Goal: Check status: Check status

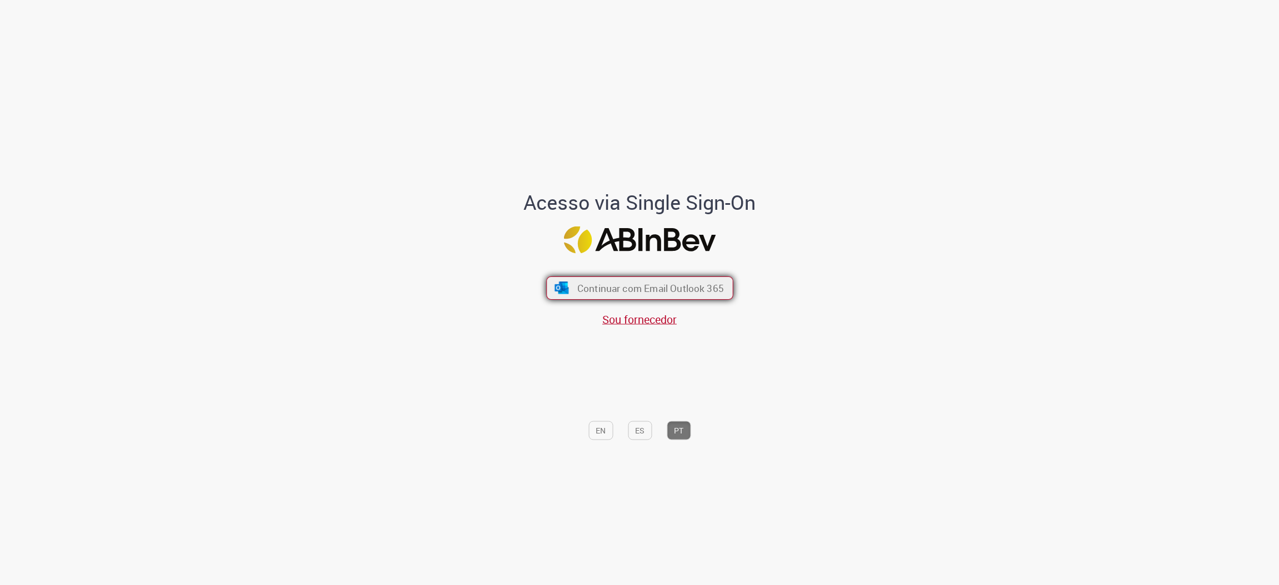
click at [668, 291] on span "Continuar com Email Outlook 365" at bounding box center [650, 288] width 147 height 13
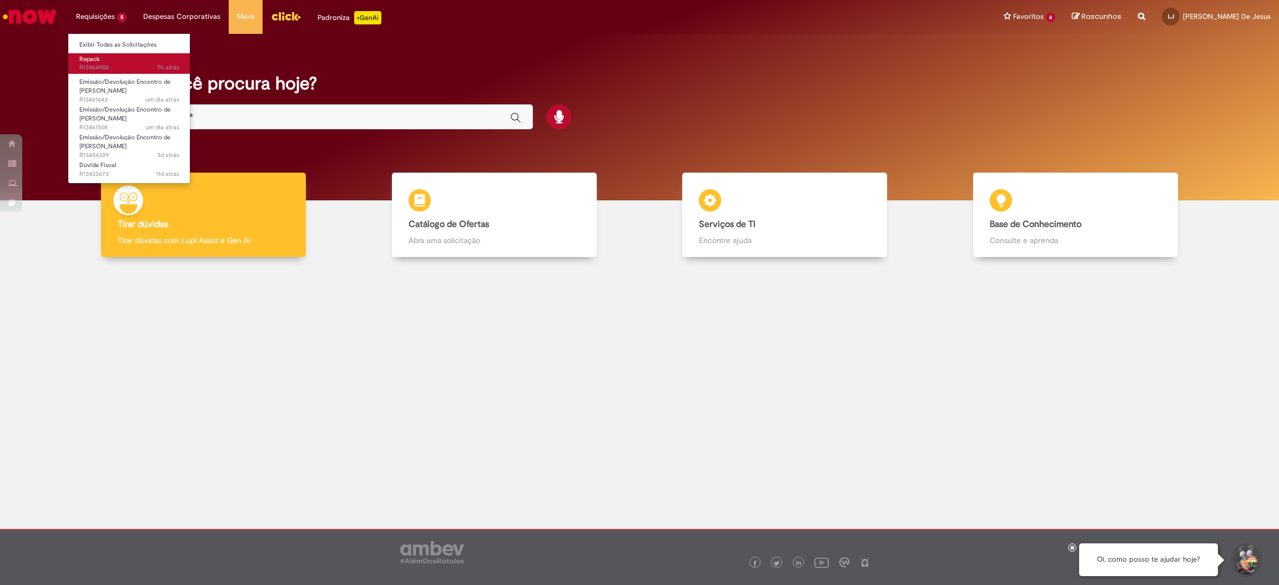
click at [114, 58] on link "Repack 7h atrás 7 horas atrás R13464902" at bounding box center [129, 63] width 122 height 21
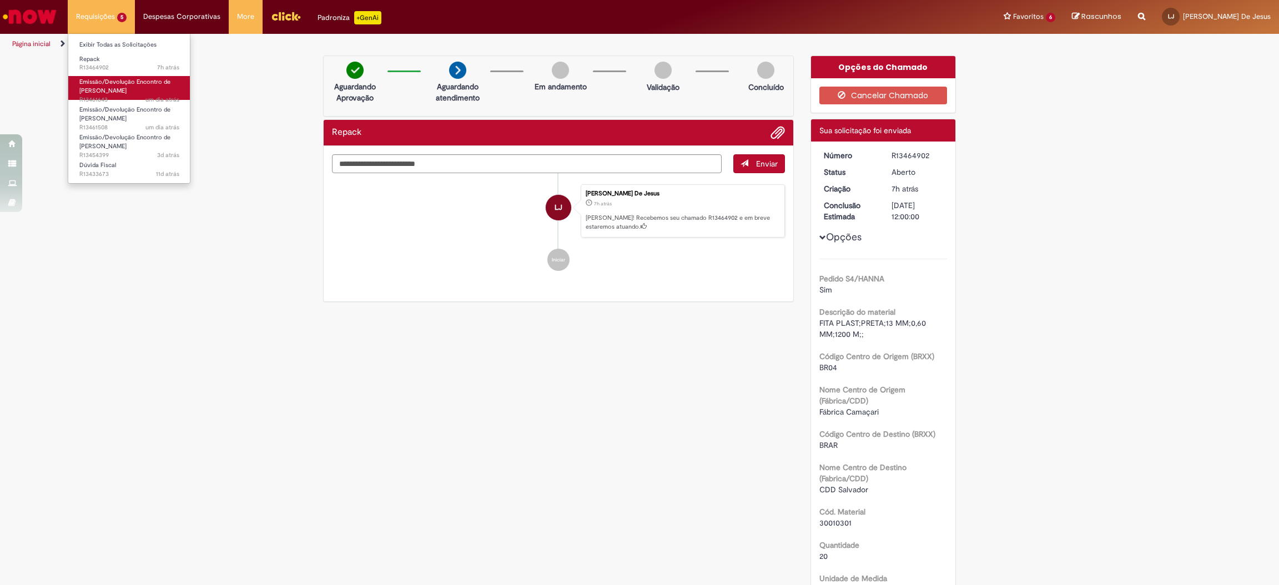
click at [120, 84] on span "Emissão/Devolução Encontro de [PERSON_NAME]" at bounding box center [124, 86] width 91 height 17
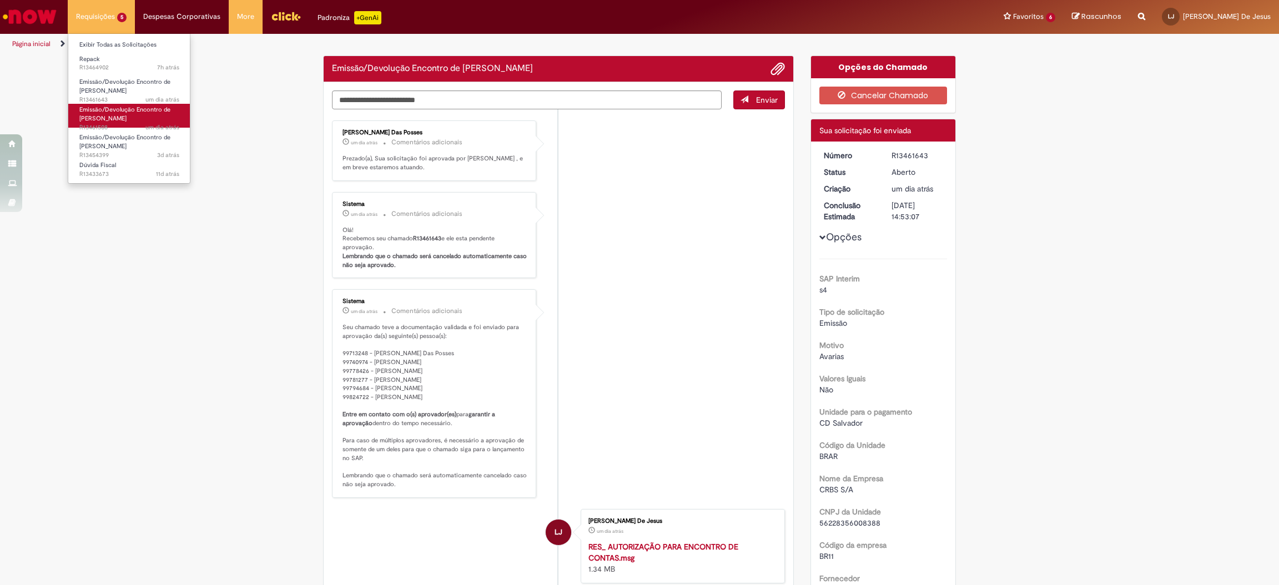
click at [117, 114] on span "Emissão/Devolução Encontro de [PERSON_NAME]" at bounding box center [124, 113] width 91 height 17
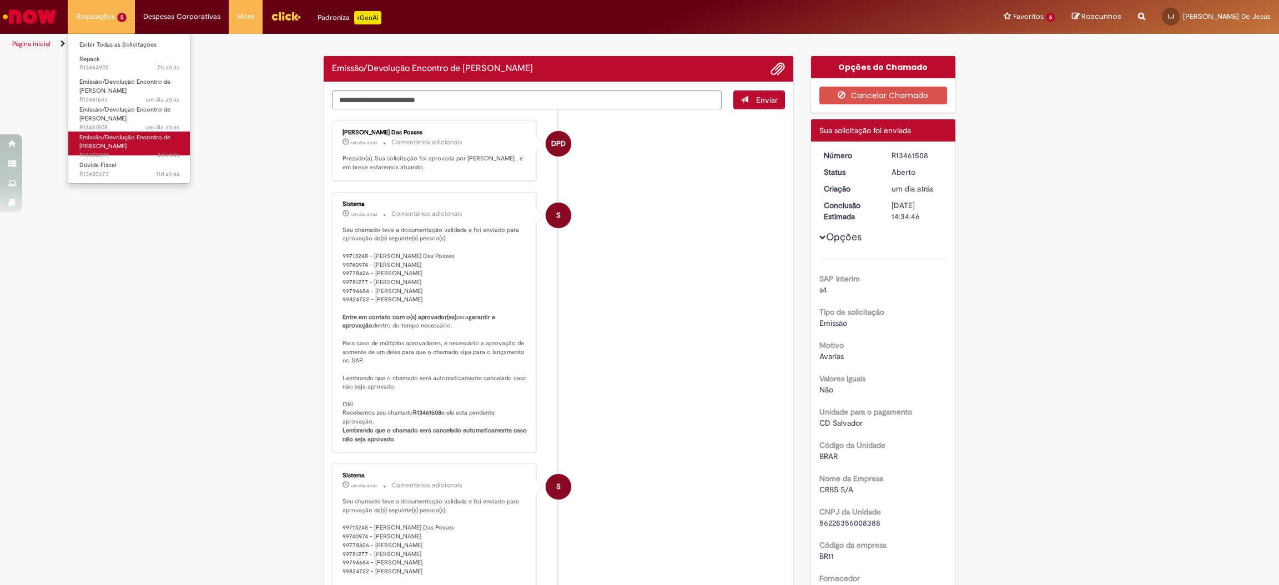
click at [109, 135] on span "Emissão/Devolução Encontro de [PERSON_NAME]" at bounding box center [124, 141] width 91 height 17
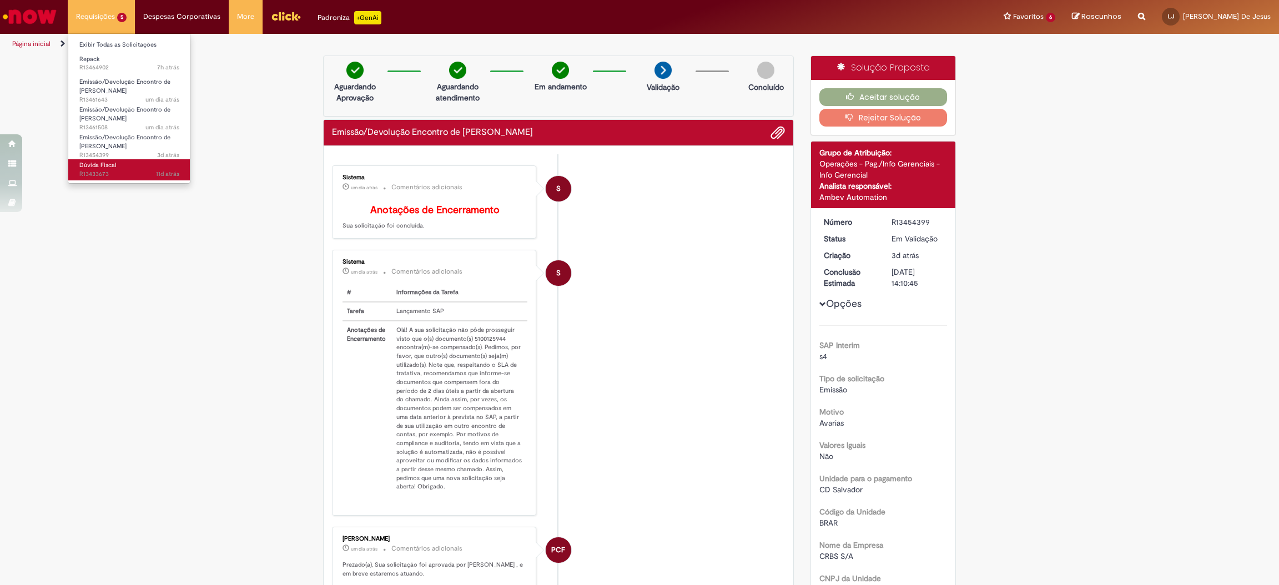
click at [126, 168] on link "Dúvida Fiscal 11d atrás 11 dias atrás R13433673" at bounding box center [129, 169] width 122 height 21
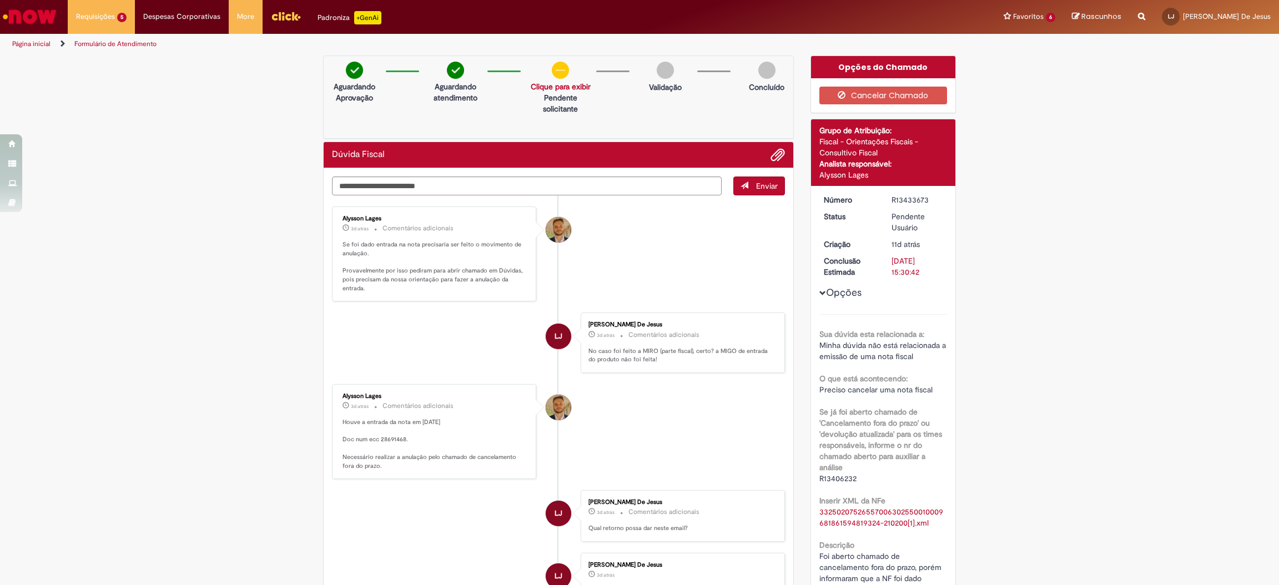
click at [374, 436] on p "Houve a entrada da nota em [DATE] Doc num ecc 28691468. Necessário realizar a a…" at bounding box center [434, 444] width 185 height 52
click at [382, 460] on p "Houve a entrada da nota em [DATE] Doc num ecc 28691468. Necessário realizar a a…" at bounding box center [434, 444] width 185 height 52
click at [112, 85] on span "Emissão/Devolução Encontro de [PERSON_NAME]" at bounding box center [124, 86] width 91 height 17
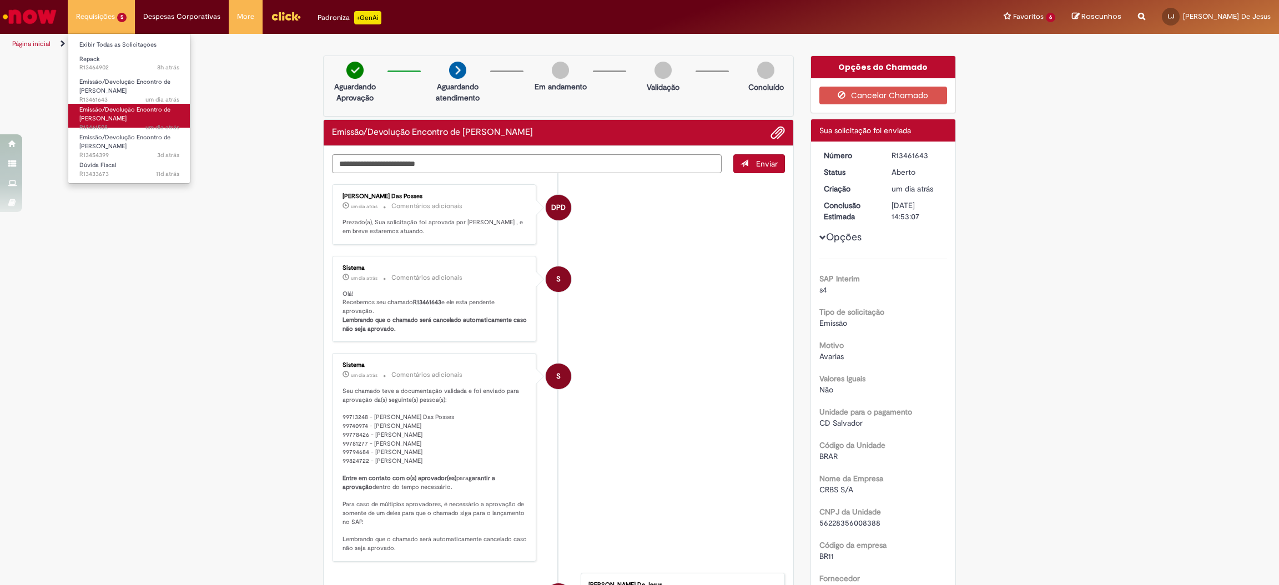
click at [110, 114] on span "Emissão/Devolução Encontro de [PERSON_NAME]" at bounding box center [124, 113] width 91 height 17
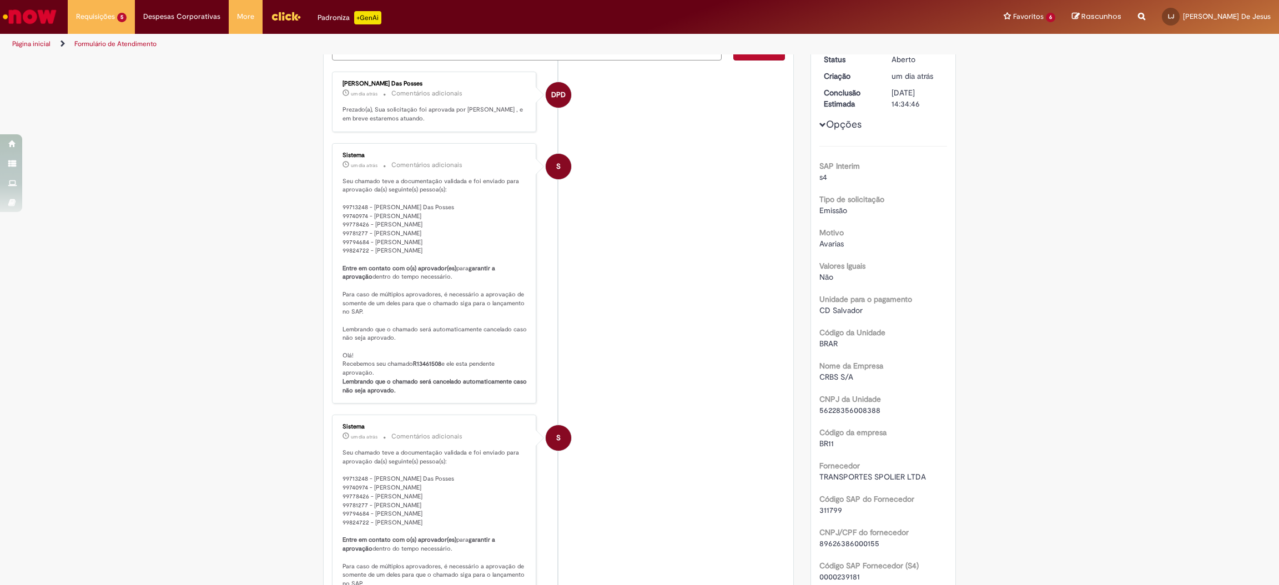
scroll to position [115, 0]
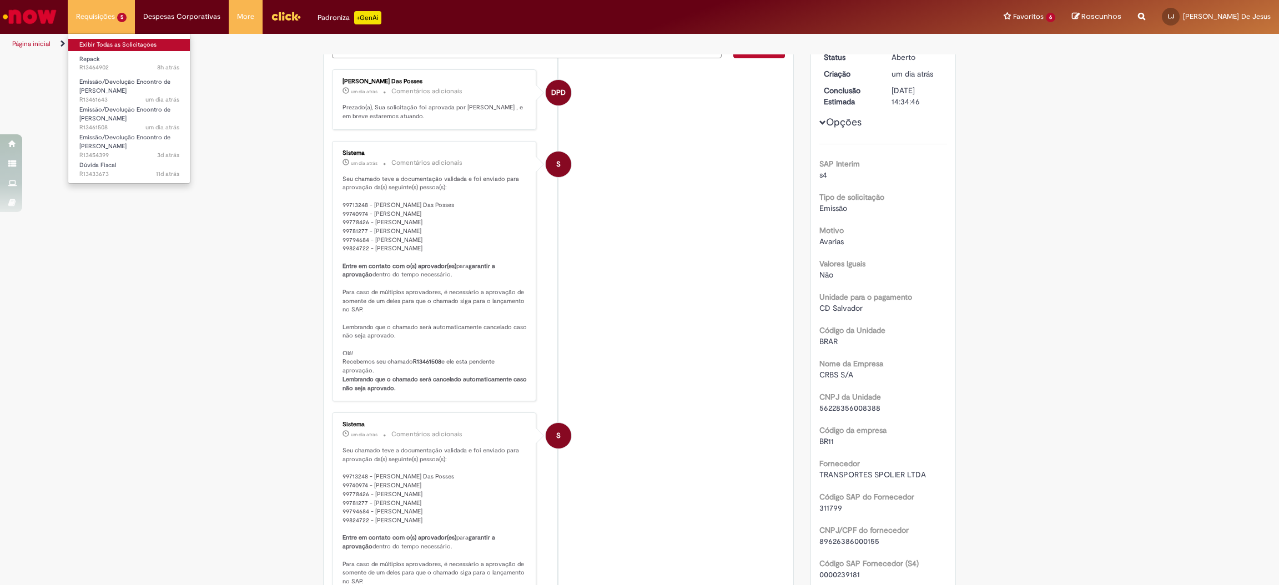
click at [121, 39] on link "Exibir Todas as Solicitações" at bounding box center [129, 45] width 122 height 12
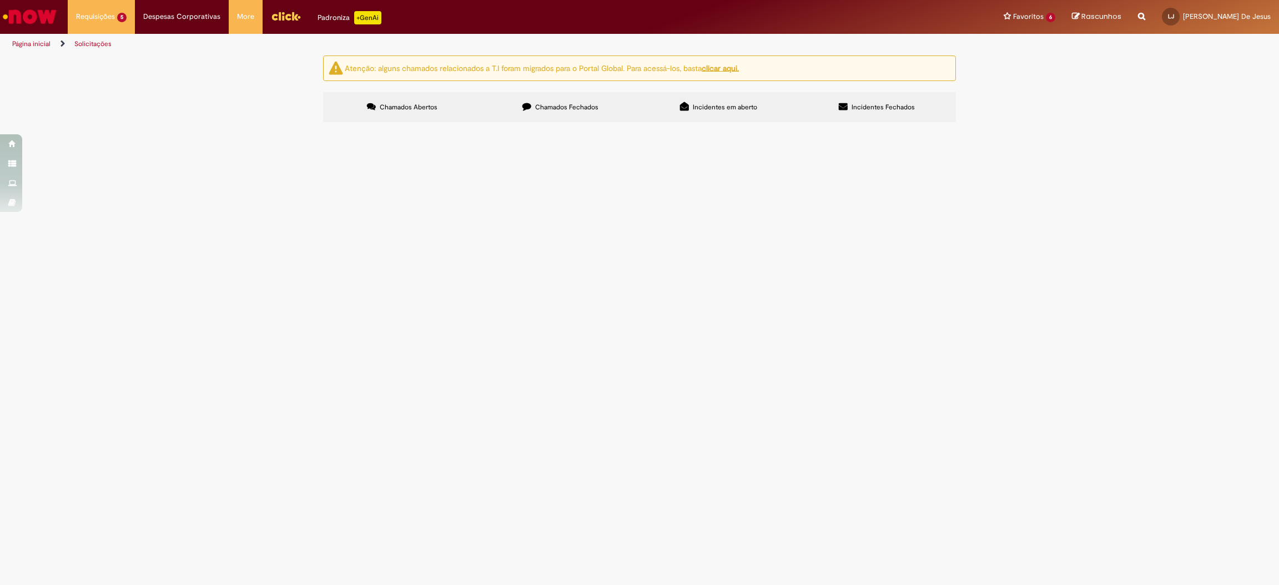
click at [566, 104] on span "Chamados Fechados" at bounding box center [566, 107] width 63 height 9
click at [0, 0] on td "Emissão de EC de avarias de transportes" at bounding box center [0, 0] width 0 height 0
click at [0, 0] on td "Avarias de transportes, OK da transportadora" at bounding box center [0, 0] width 0 height 0
click at [0, 0] on span "Avarias de transportes, OK da transportadora" at bounding box center [0, 0] width 0 height 0
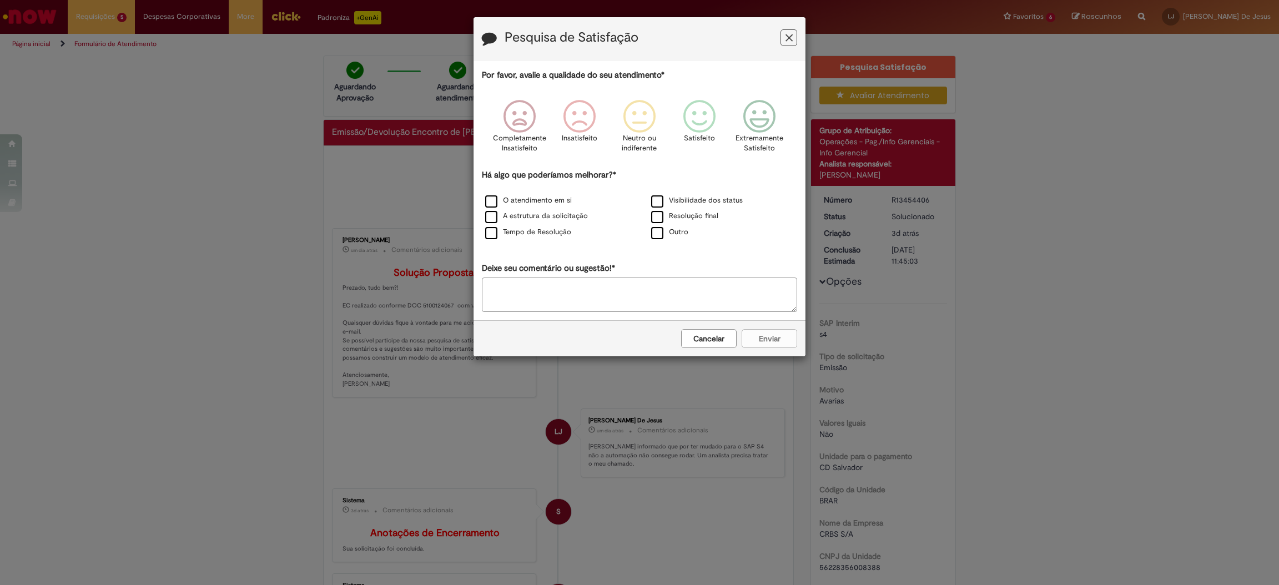
click at [791, 42] on icon "Feedback" at bounding box center [788, 38] width 7 height 12
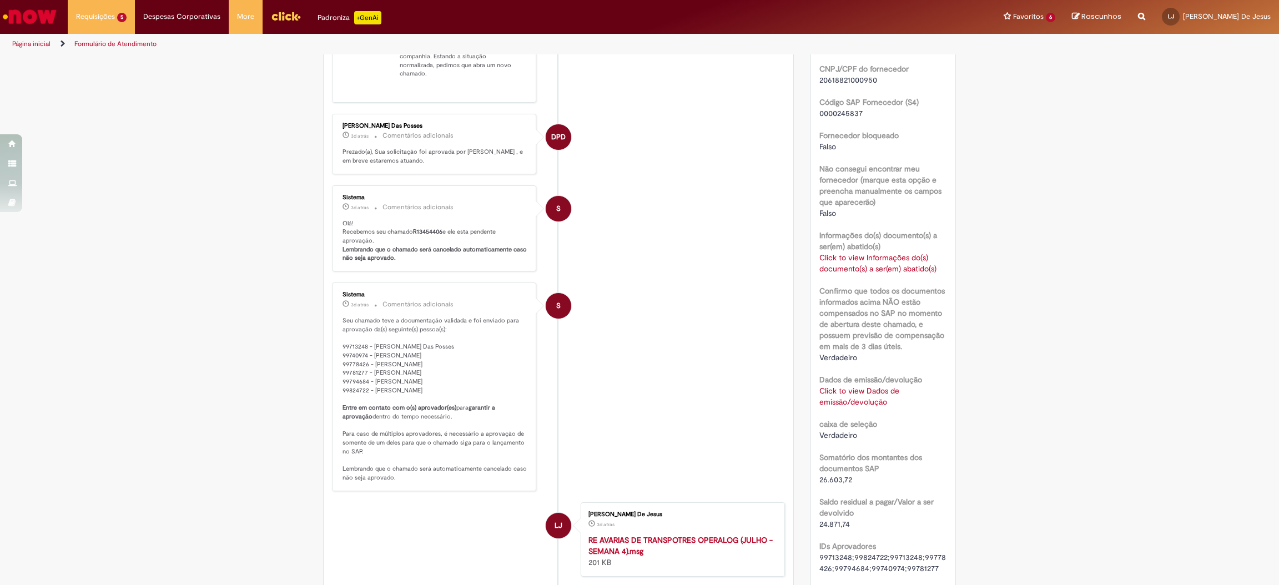
scroll to position [634, 0]
click at [862, 263] on link "Click to view Informações do(s) documento(s) a ser(em) abatido(s)" at bounding box center [877, 260] width 117 height 21
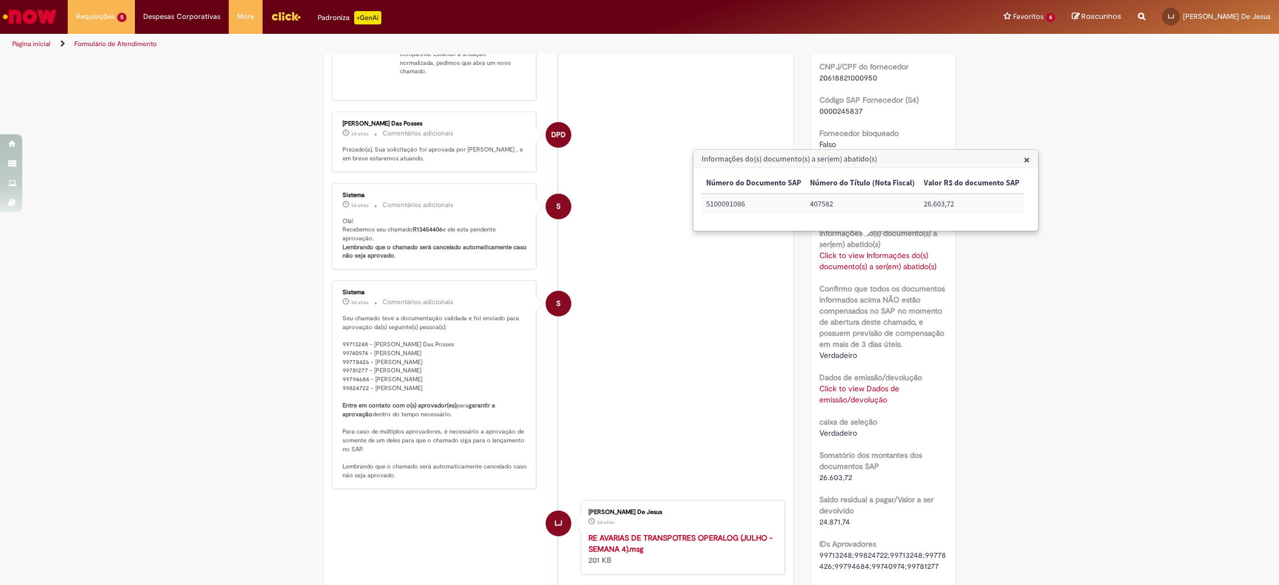
click at [1027, 156] on h3 "Informações do(s) documento(s) a ser(em) abatido(s)" at bounding box center [866, 159] width 344 height 18
click at [1023, 160] on span "×" at bounding box center [1026, 159] width 6 height 15
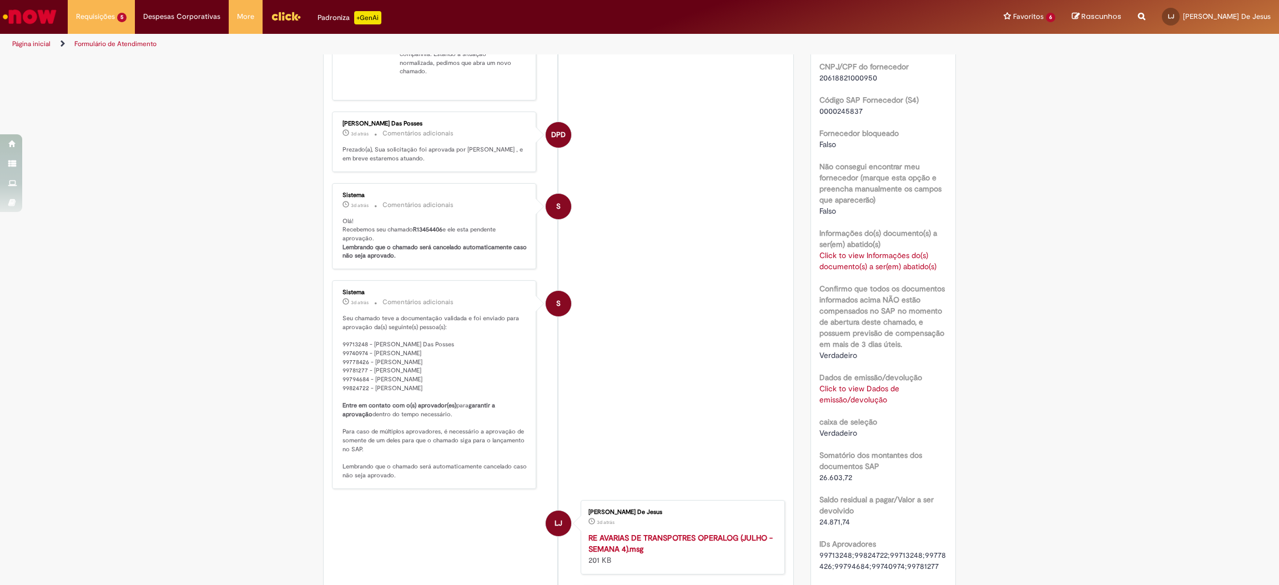
click at [833, 390] on link "Click to view Dados de emissão/devolução" at bounding box center [859, 394] width 80 height 21
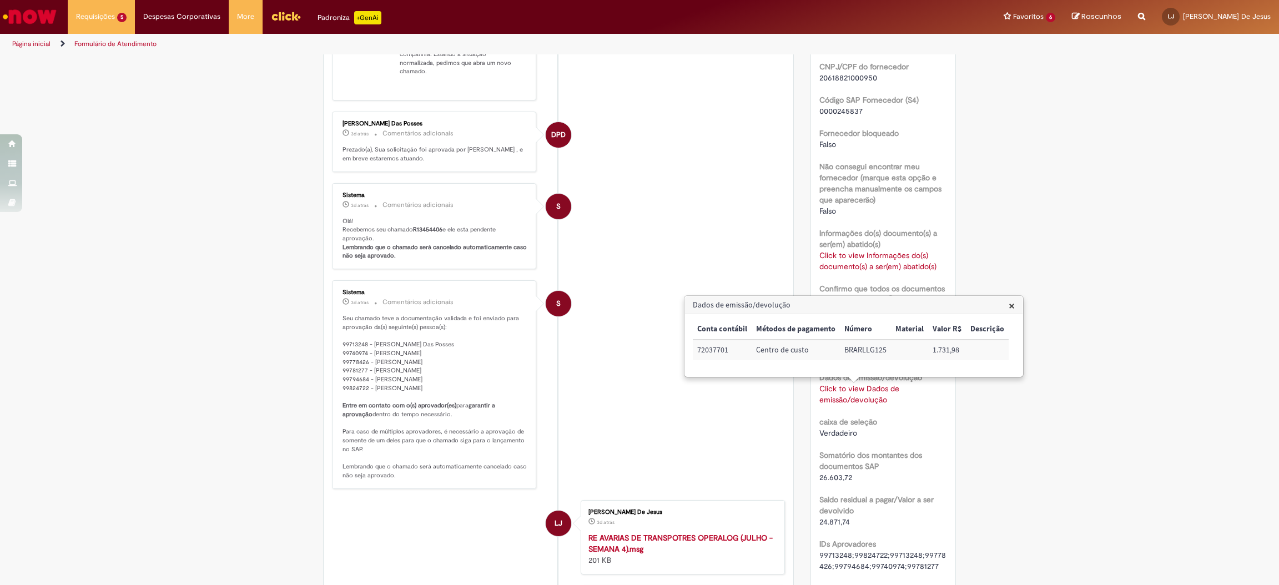
click at [1008, 301] on span "×" at bounding box center [1011, 305] width 6 height 15
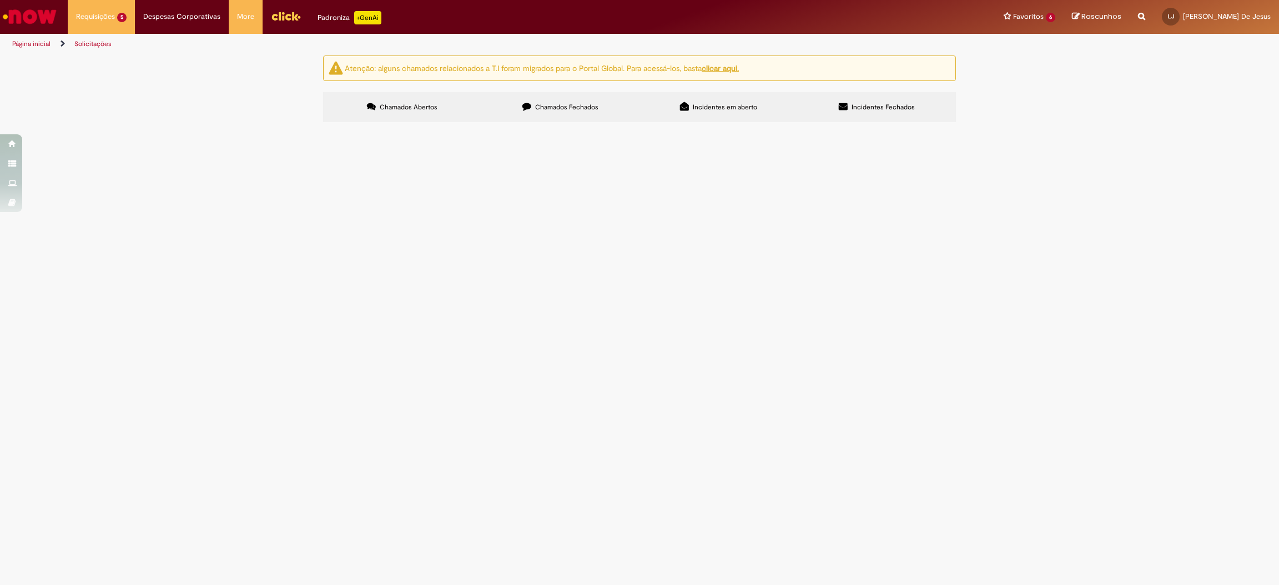
click at [590, 107] on span "Chamados Fechados" at bounding box center [566, 107] width 63 height 9
click at [0, 0] on span "Avarias de transportes com OK da transportadora" at bounding box center [0, 0] width 0 height 0
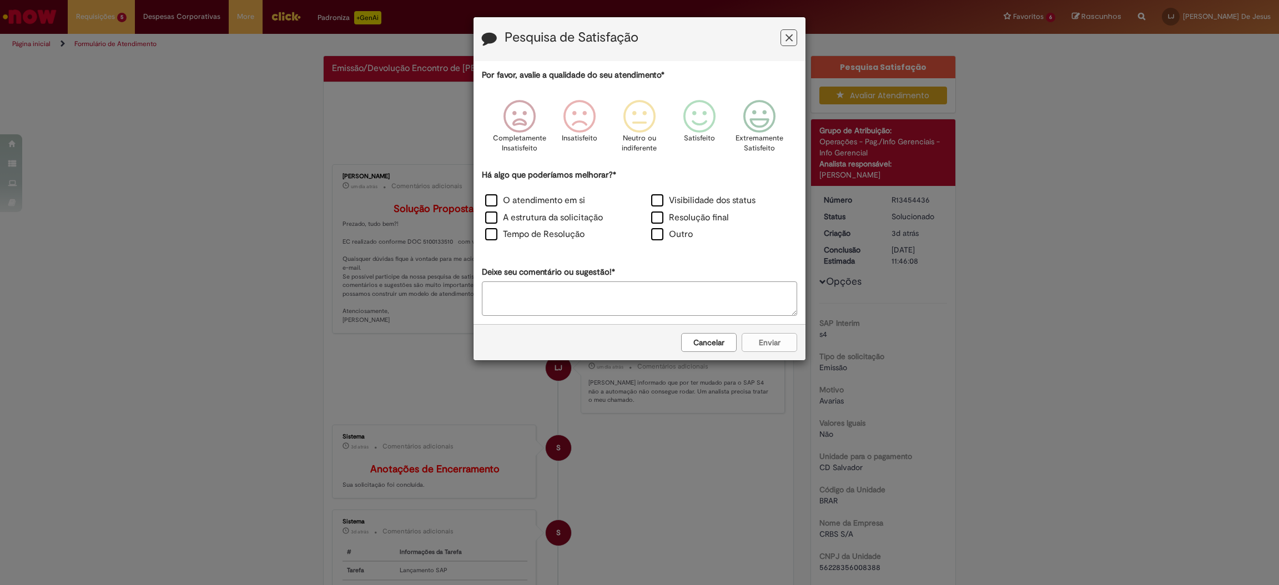
click at [787, 40] on icon "Feedback" at bounding box center [788, 38] width 7 height 12
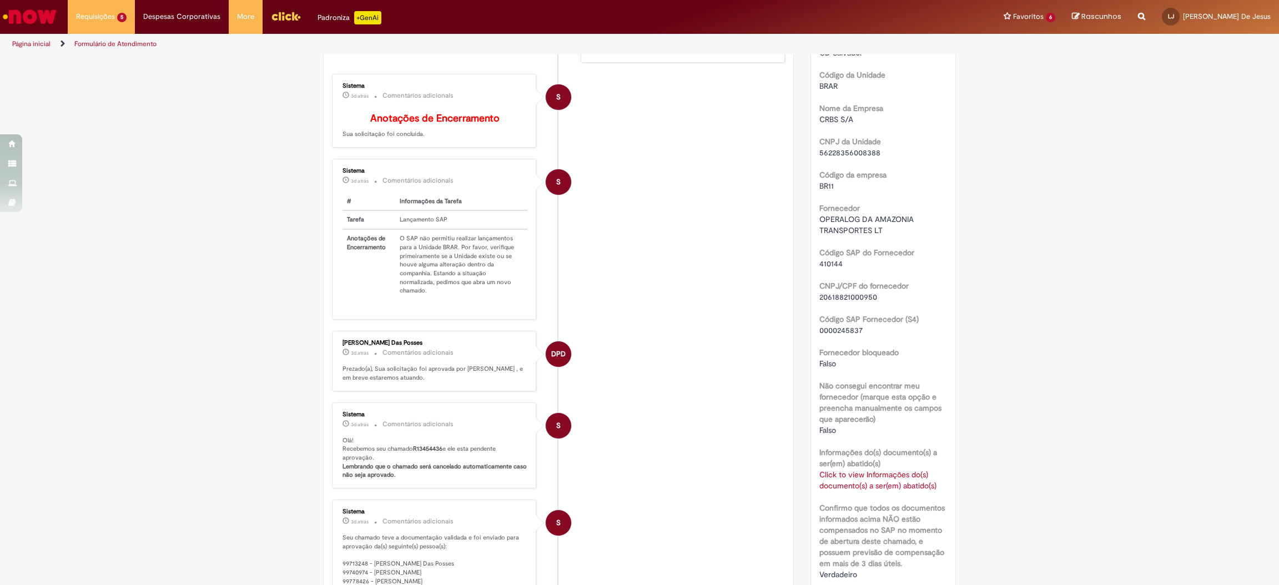
scroll to position [643, 0]
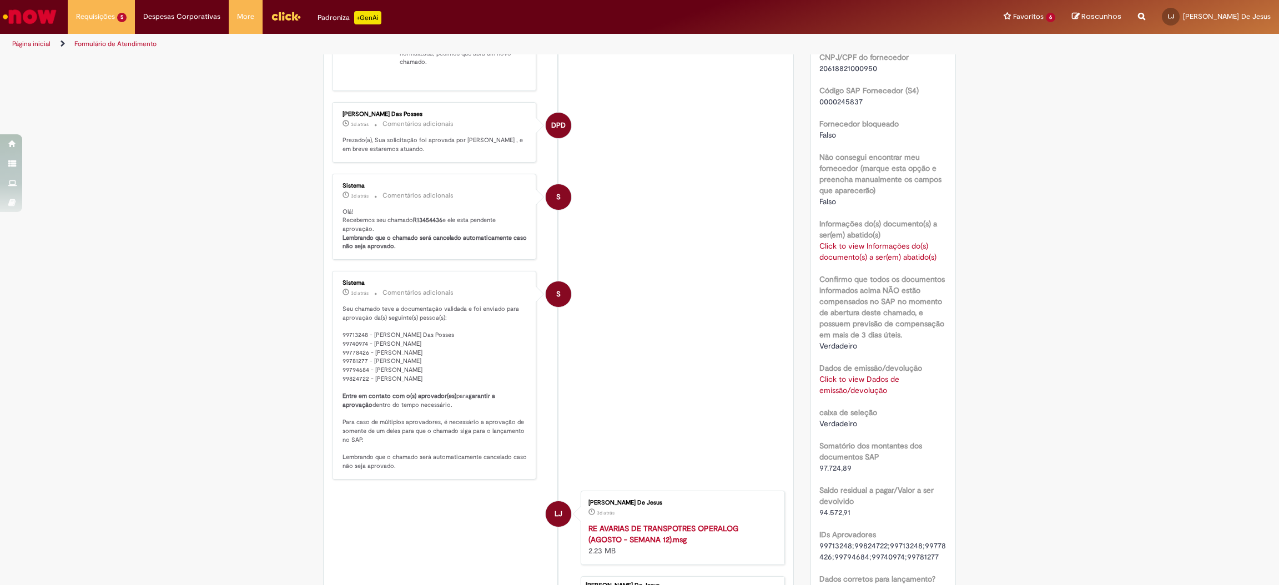
click at [844, 363] on b "Dados de emissão/devolução" at bounding box center [870, 368] width 103 height 10
click at [835, 384] on div "Click to view Dados de emissão/devolução Click to view Dados de emissão/devoluç…" at bounding box center [883, 385] width 128 height 22
click at [854, 387] on link "Click to view Dados de emissão/devolução" at bounding box center [859, 384] width 80 height 21
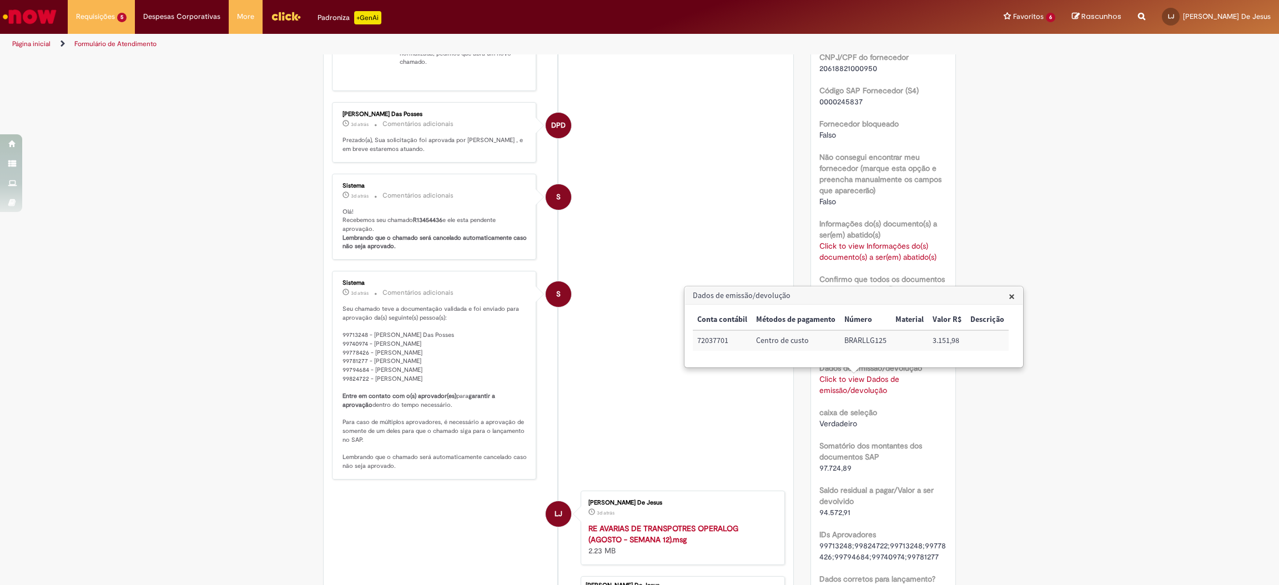
click at [1008, 289] on span "×" at bounding box center [1011, 296] width 6 height 15
